Goal: Transaction & Acquisition: Download file/media

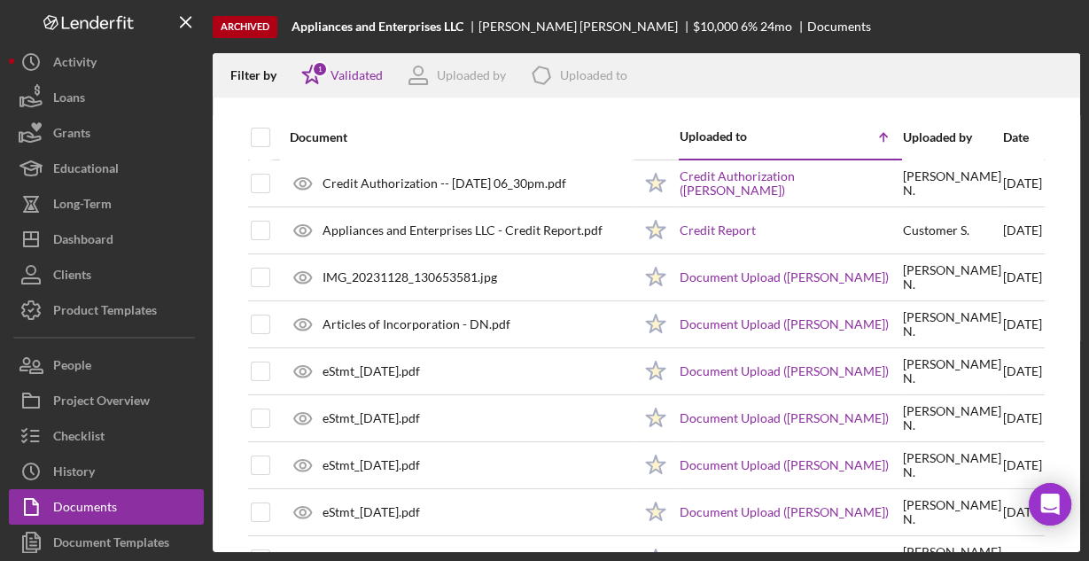
scroll to position [465, 0]
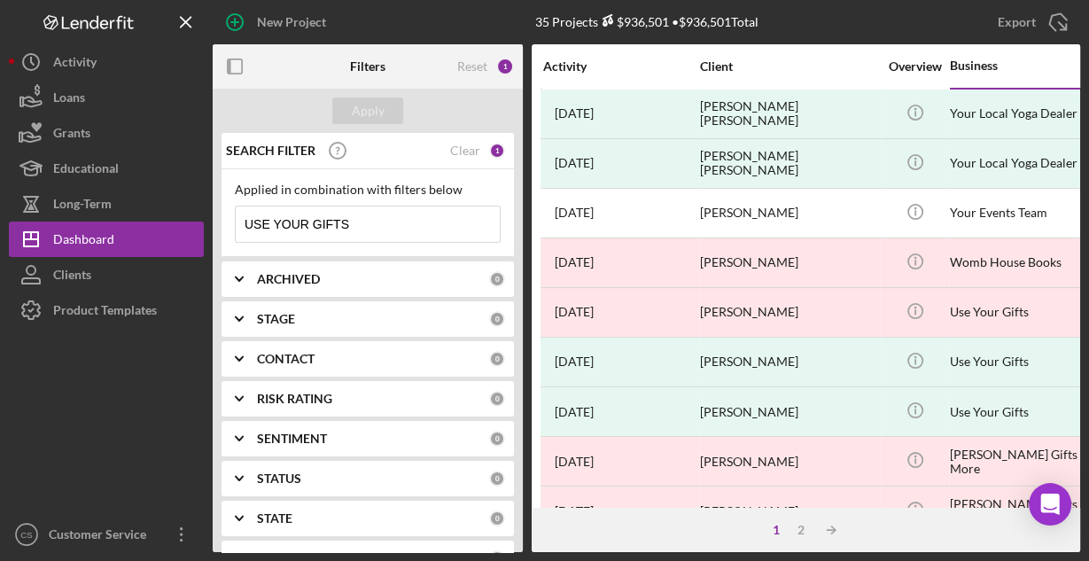
click at [379, 232] on input "USE YOUR GIFTS" at bounding box center [368, 223] width 264 height 35
click at [383, 231] on input "USE YOUR GIFTS" at bounding box center [368, 223] width 264 height 35
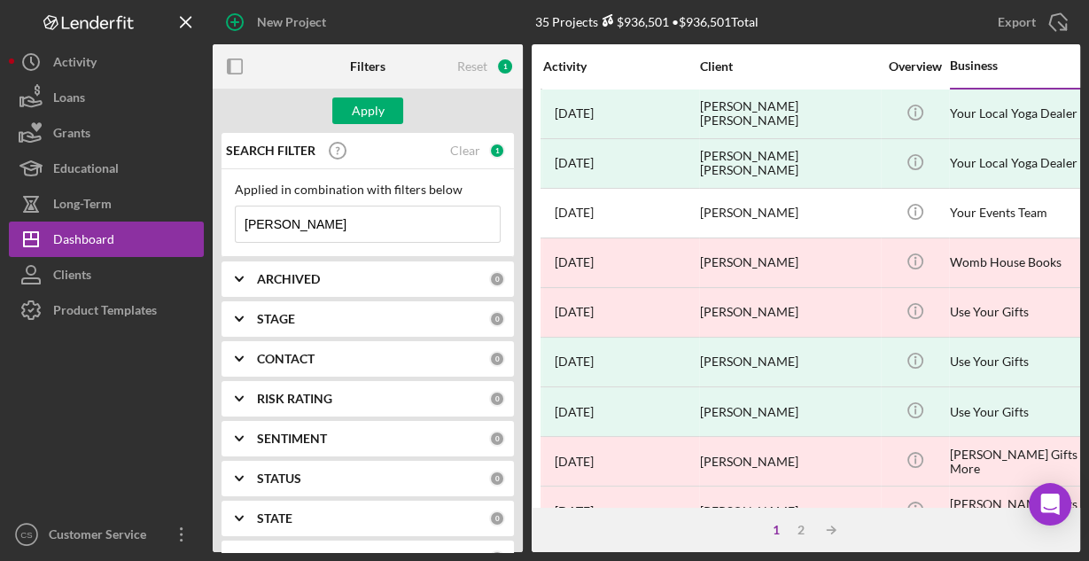
type input "[PERSON_NAME] Nortena"
click at [367, 112] on div "Apply" at bounding box center [368, 110] width 33 height 27
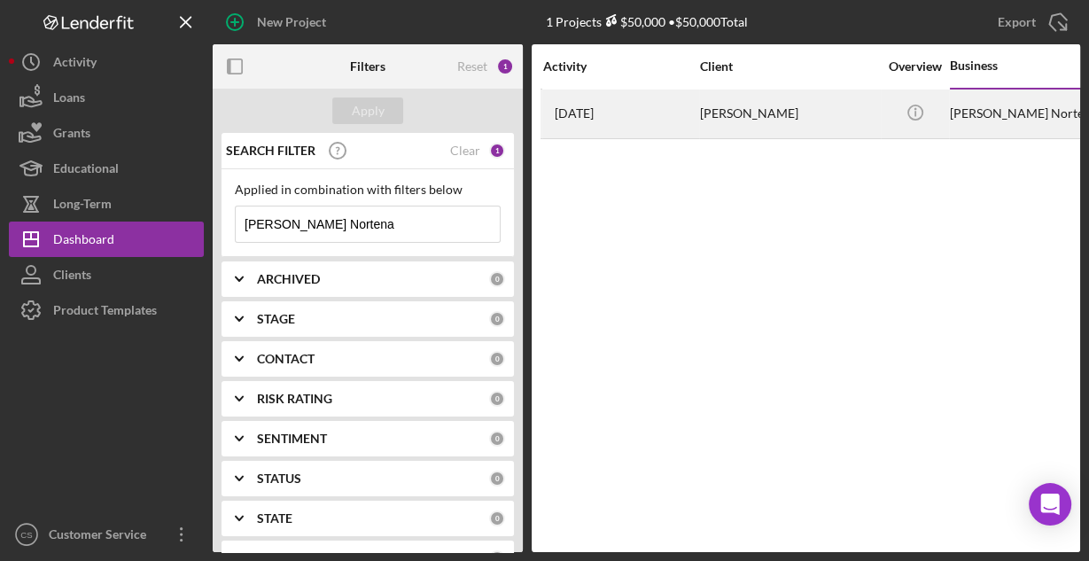
click at [594, 106] on time "[DATE]" at bounding box center [574, 113] width 39 height 14
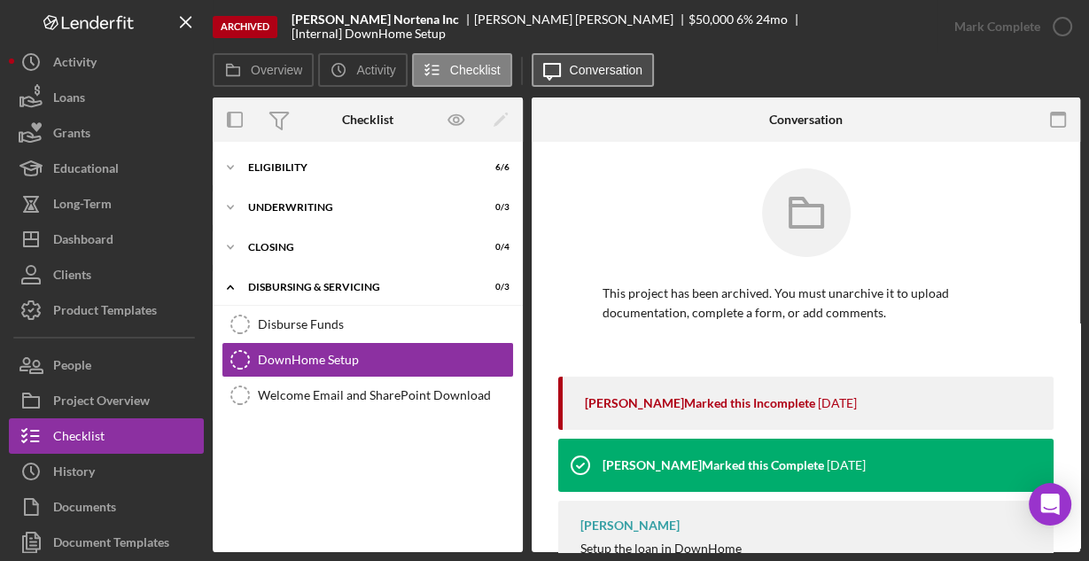
click at [573, 70] on label "Conversation" at bounding box center [607, 70] width 74 height 14
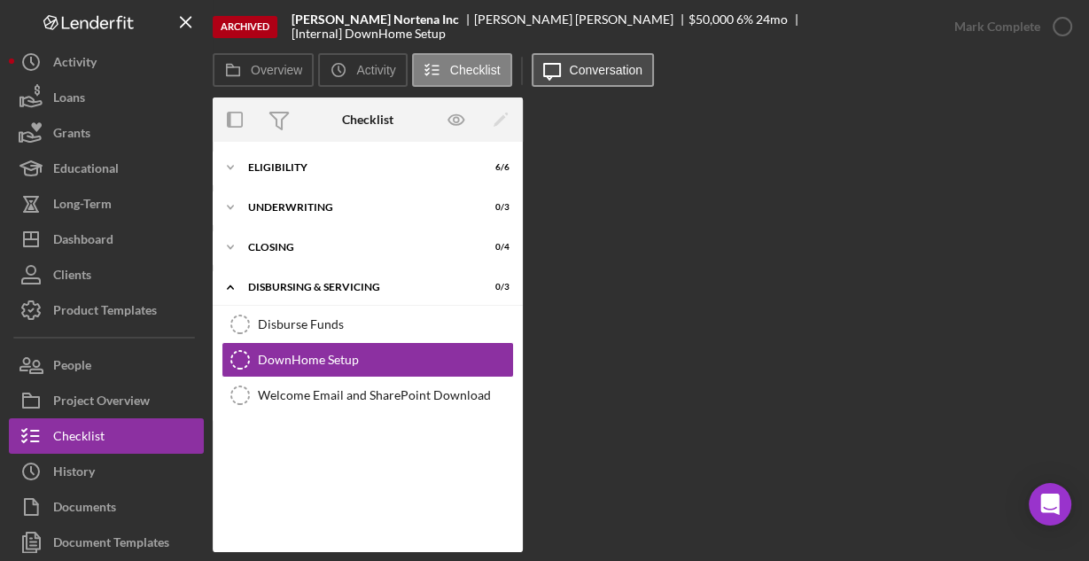
click at [595, 76] on button "Icon/Message Conversation" at bounding box center [593, 70] width 123 height 34
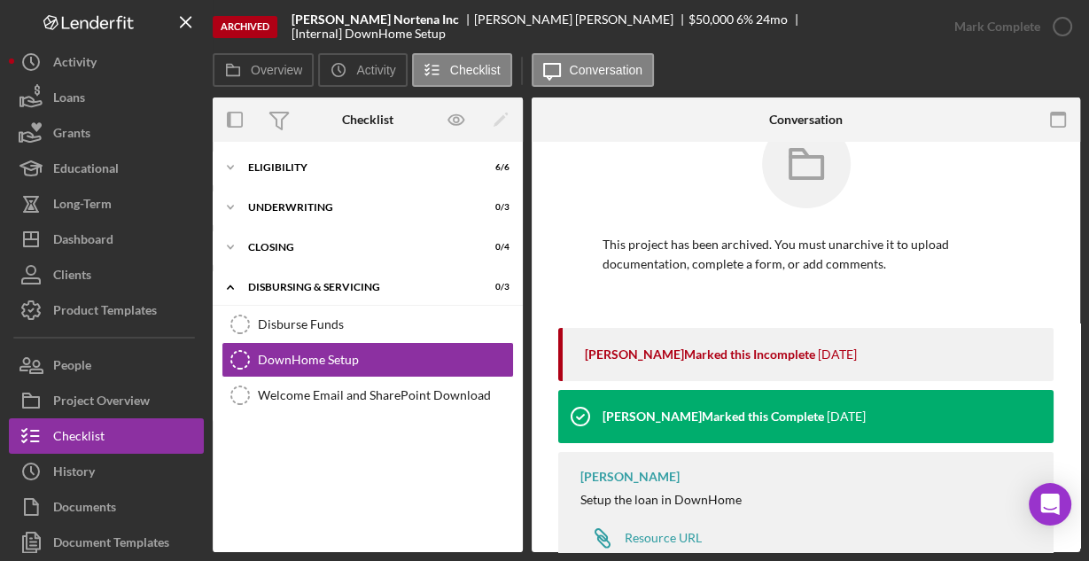
scroll to position [105, 0]
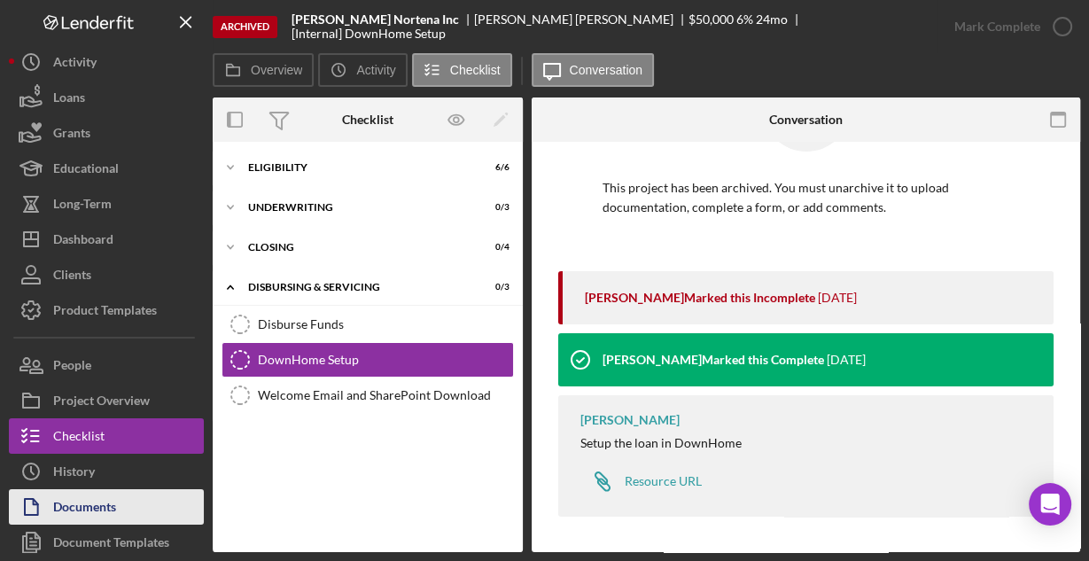
click at [123, 505] on button "Documents" at bounding box center [106, 506] width 195 height 35
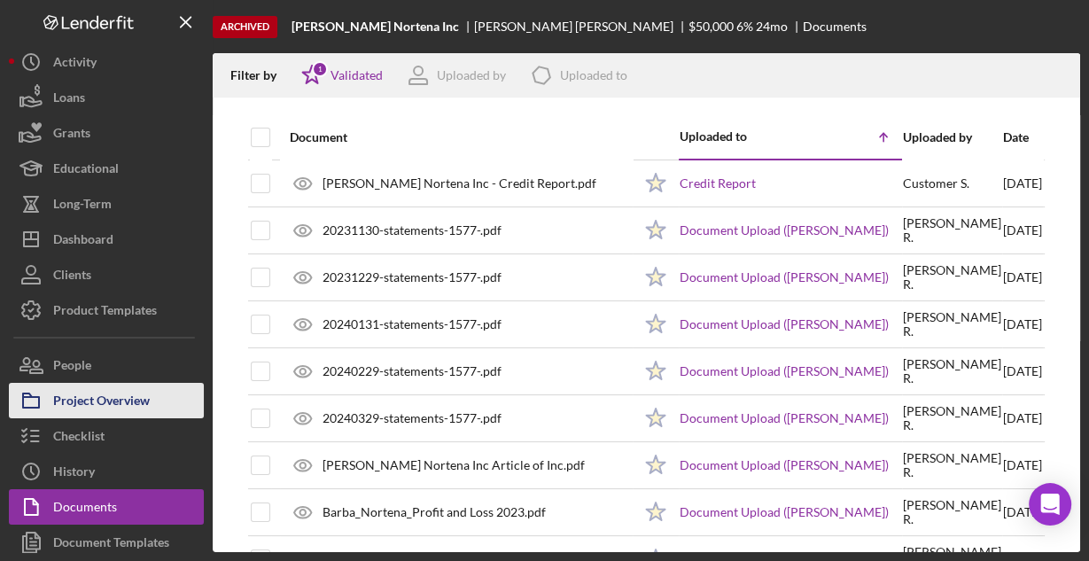
scroll to position [43, 0]
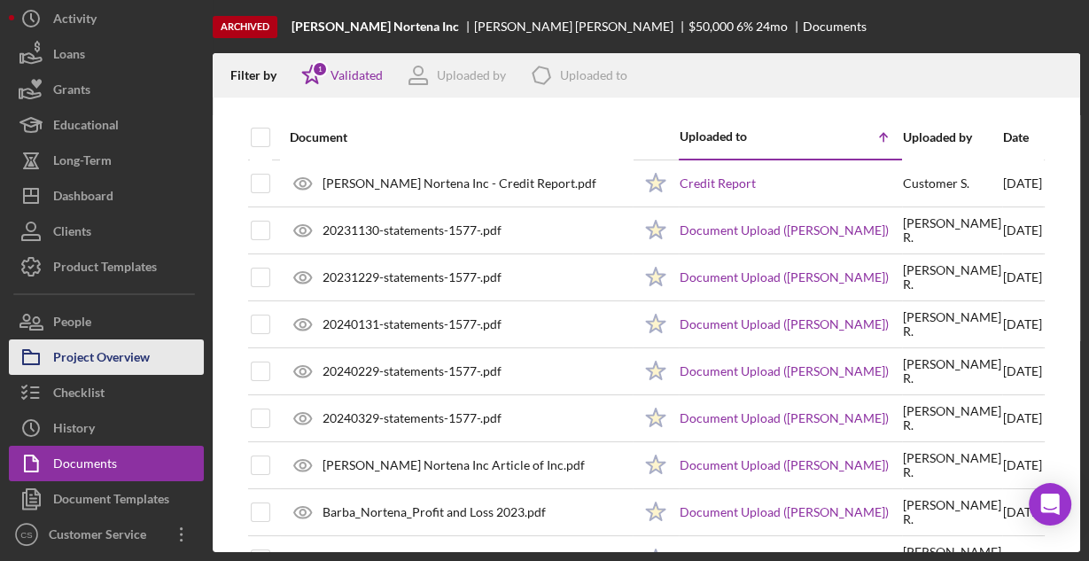
click at [113, 341] on div "Project Overview" at bounding box center [101, 359] width 97 height 40
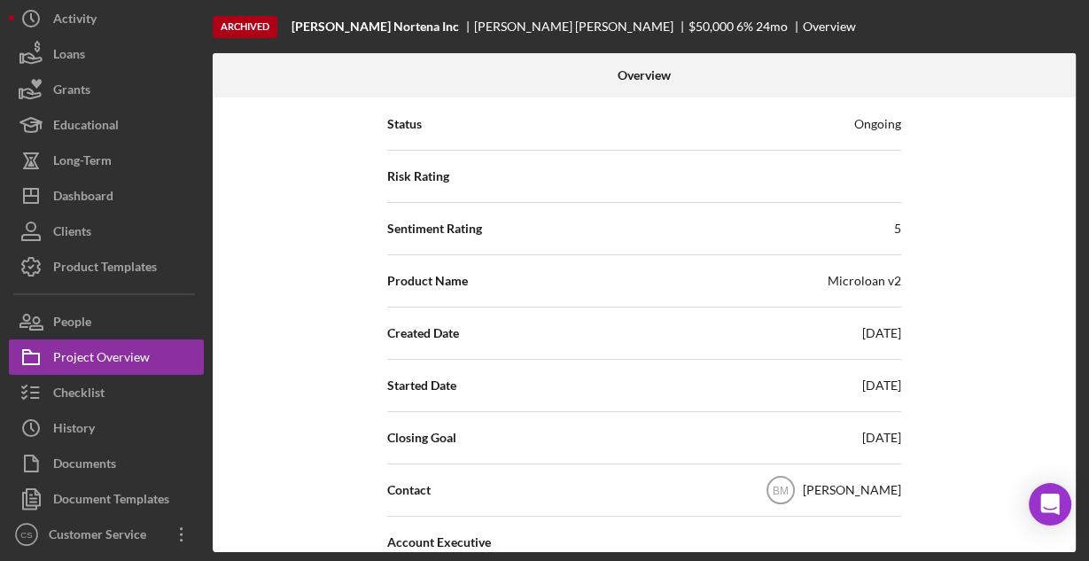
scroll to position [213, 0]
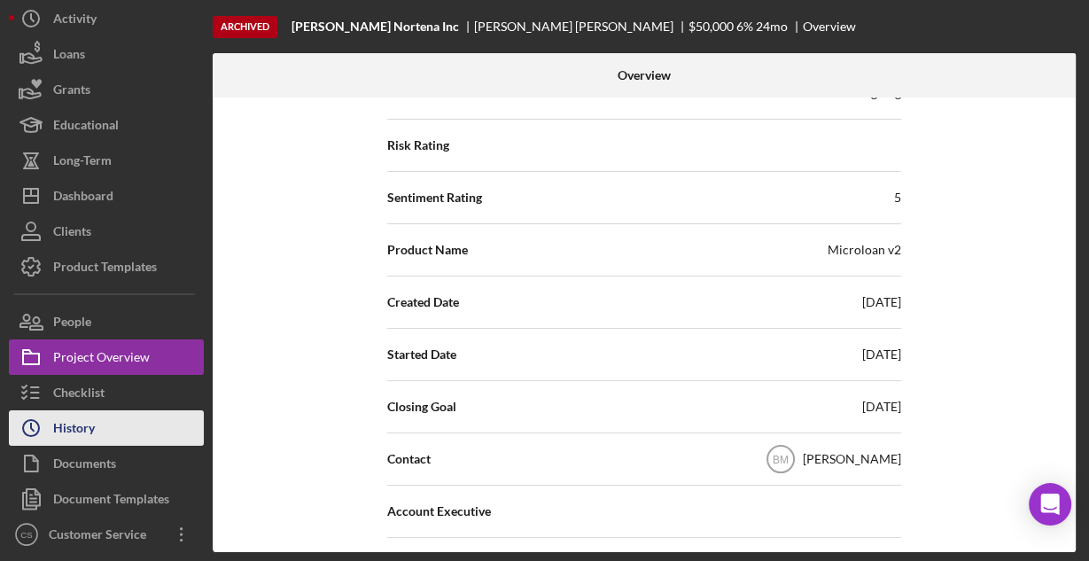
click at [122, 431] on button "Icon/History History" at bounding box center [106, 427] width 195 height 35
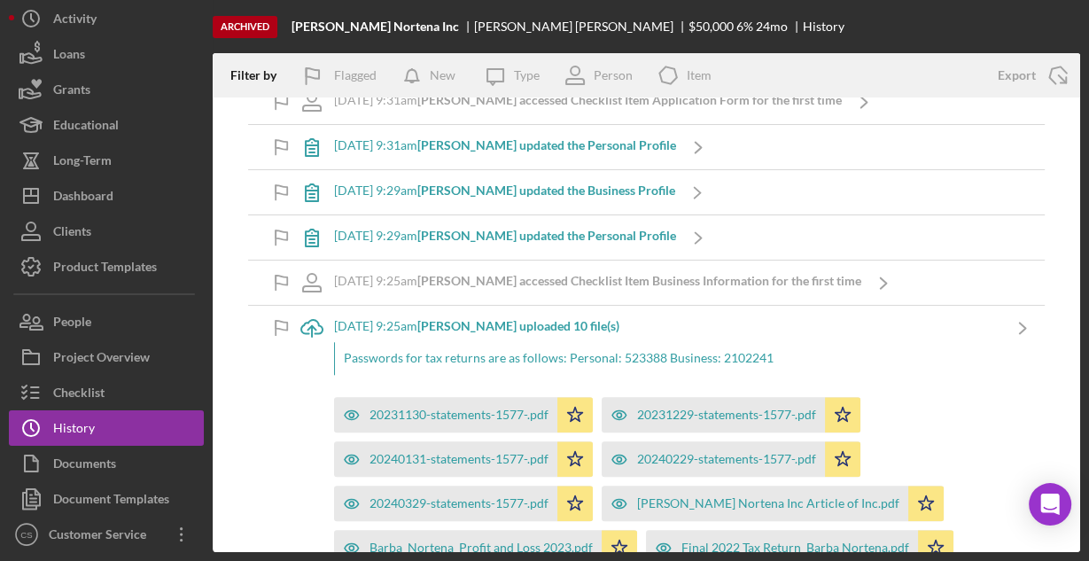
scroll to position [1488, 0]
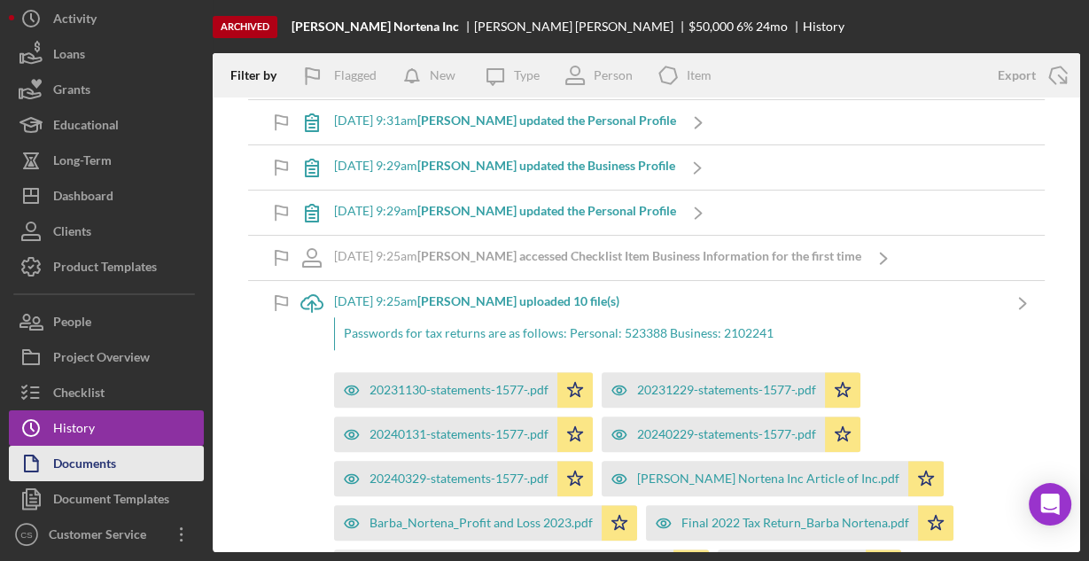
click at [120, 463] on button "Documents" at bounding box center [106, 463] width 195 height 35
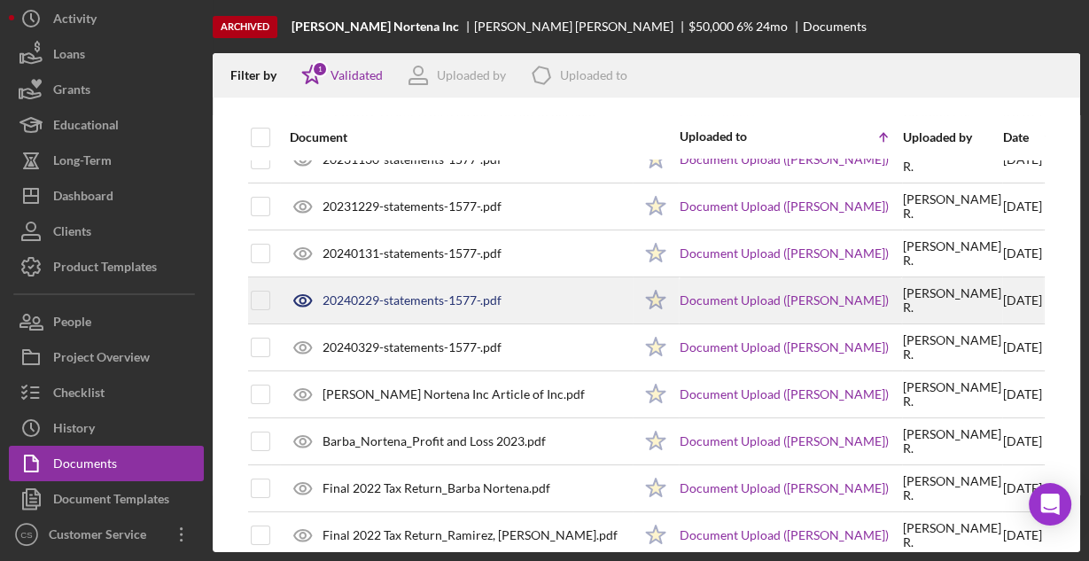
scroll to position [139, 0]
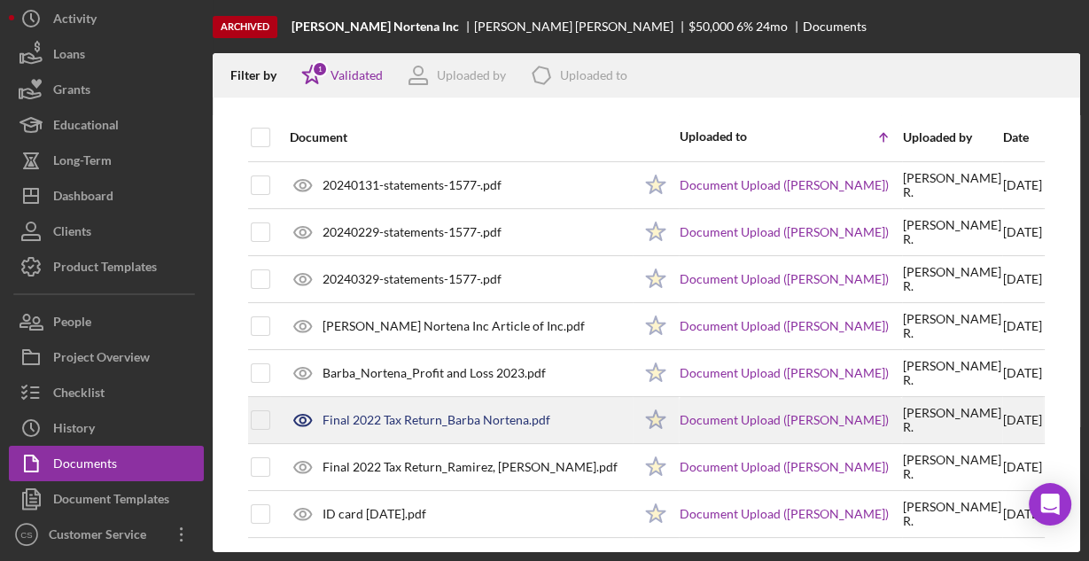
click at [465, 415] on div "Final 2022 Tax Return_Barba Nortena.pdf" at bounding box center [436, 420] width 228 height 14
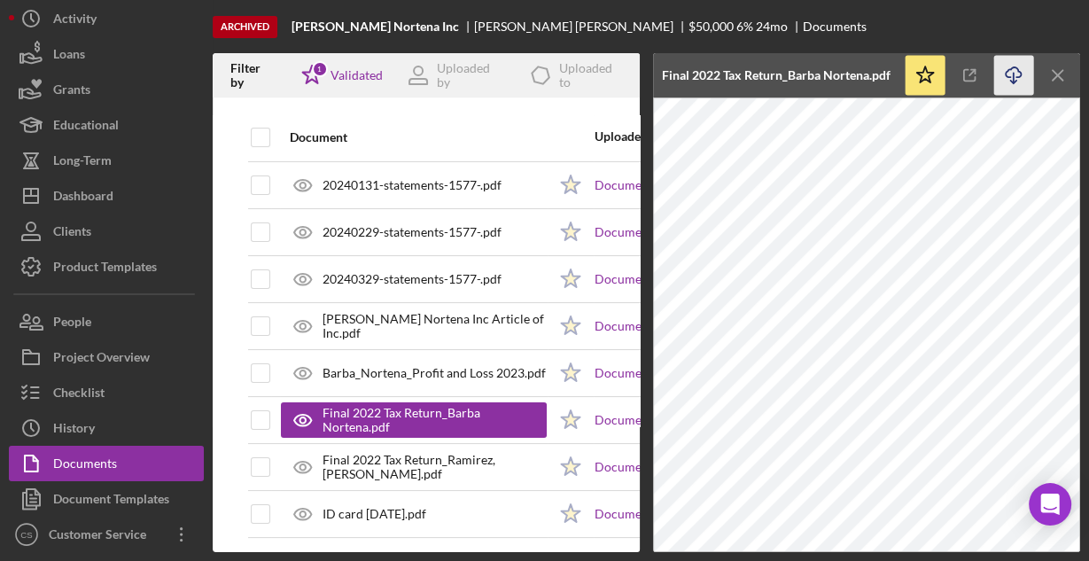
click at [1007, 67] on icon "Icon/Download" at bounding box center [1014, 76] width 40 height 40
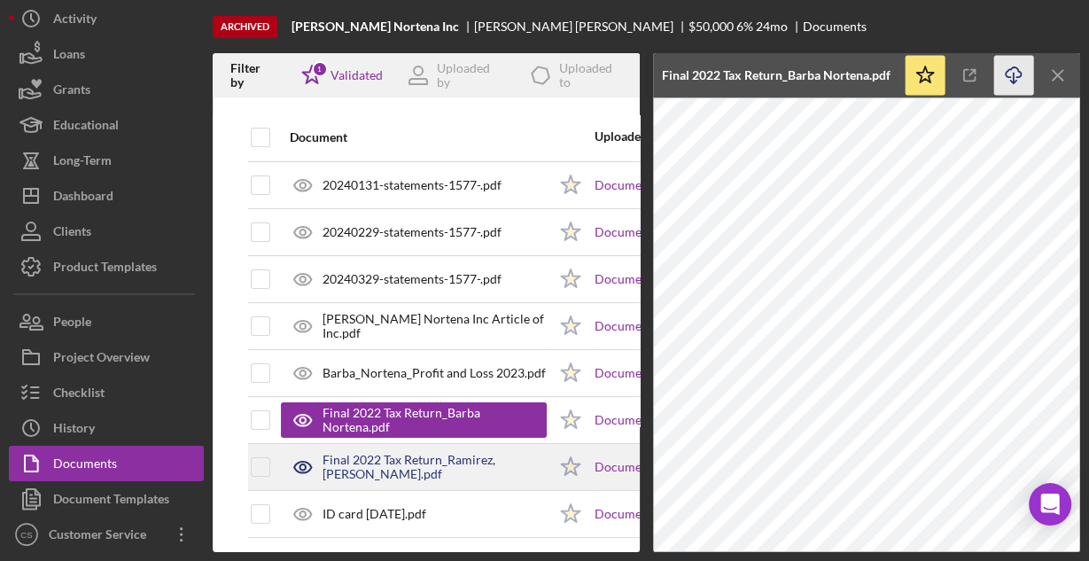
click at [471, 463] on div "Final 2022 Tax Return_Ramirez, [PERSON_NAME].pdf" at bounding box center [434, 467] width 224 height 28
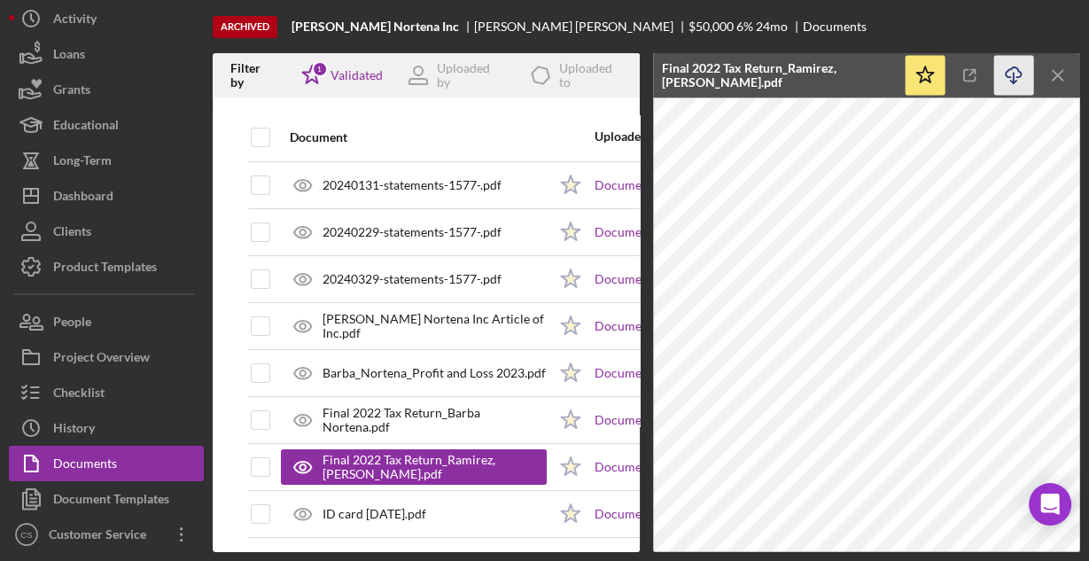
click at [1009, 70] on icon "button" at bounding box center [1013, 72] width 15 height 10
